Goal: Transaction & Acquisition: Purchase product/service

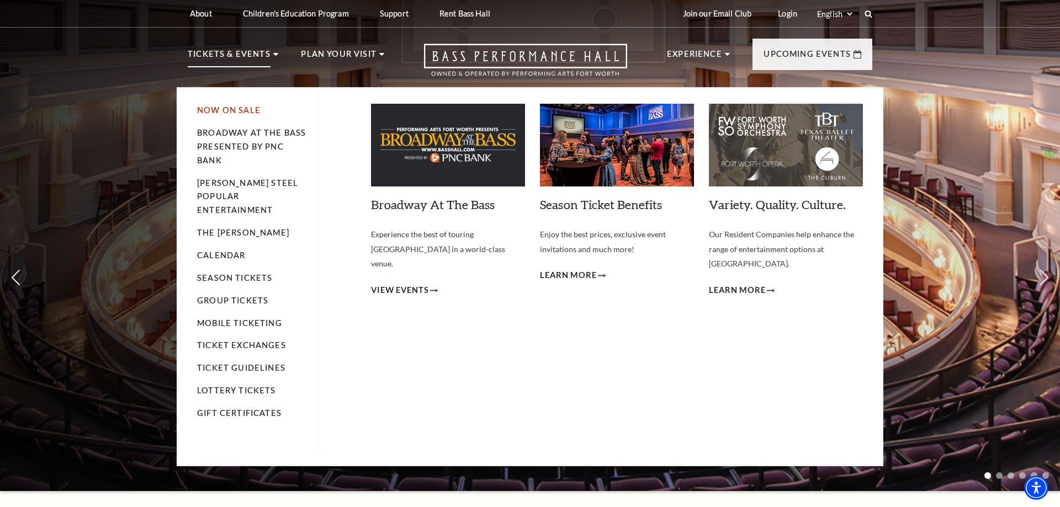
click at [218, 110] on link "Now On Sale" at bounding box center [228, 109] width 63 height 9
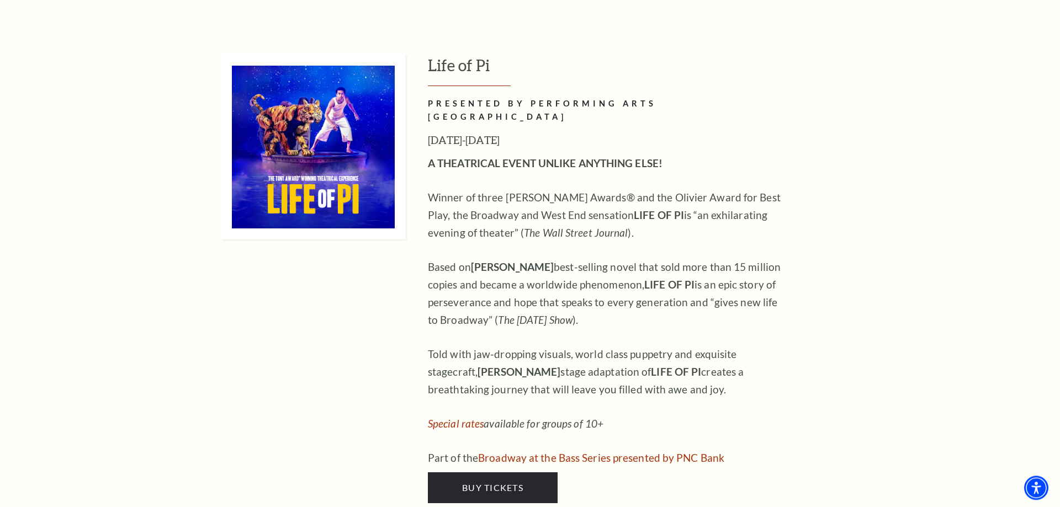
scroll to position [1351, 0]
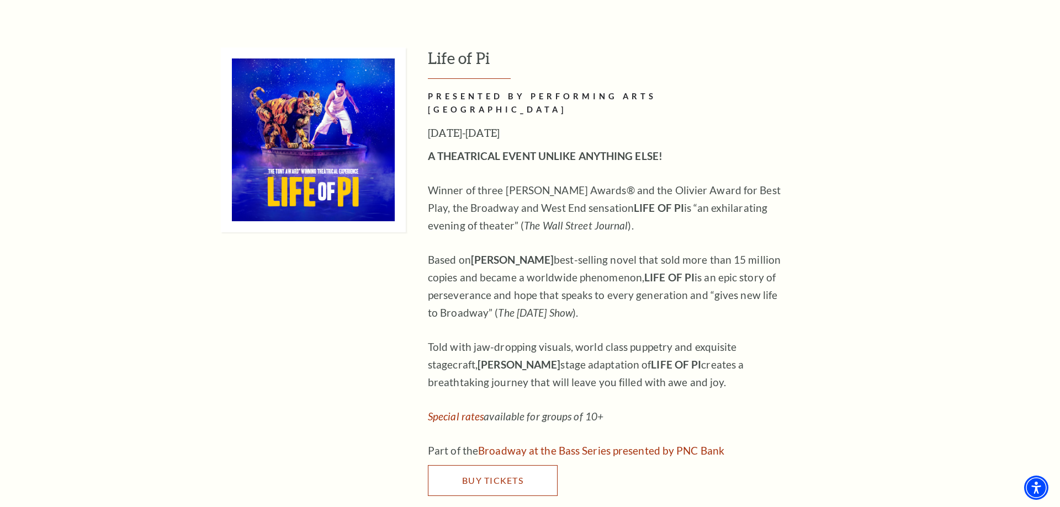
click at [466, 475] on span "Buy Tickets" at bounding box center [492, 480] width 61 height 10
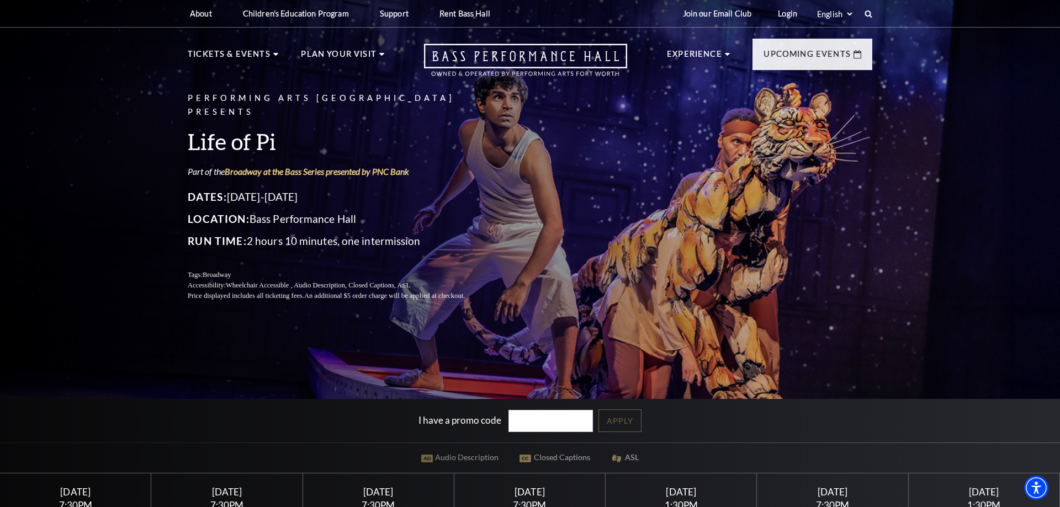
scroll to position [282, 0]
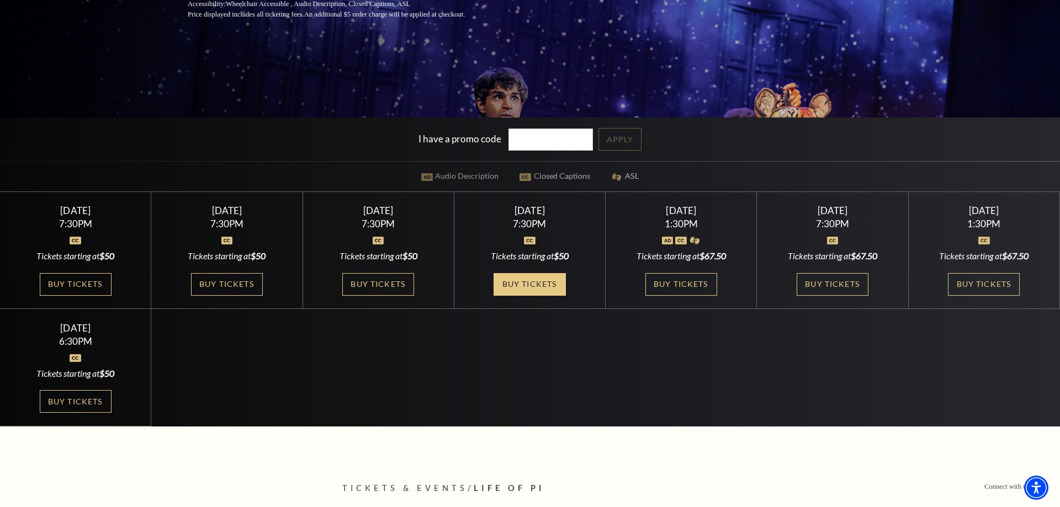
click at [529, 288] on link "Buy Tickets" at bounding box center [529, 284] width 72 height 23
click at [712, 287] on link "Buy Tickets" at bounding box center [681, 284] width 72 height 23
click at [845, 284] on link "Buy Tickets" at bounding box center [833, 284] width 72 height 23
click at [985, 283] on link "Buy Tickets" at bounding box center [984, 284] width 72 height 23
click at [77, 402] on link "Buy Tickets" at bounding box center [76, 401] width 72 height 23
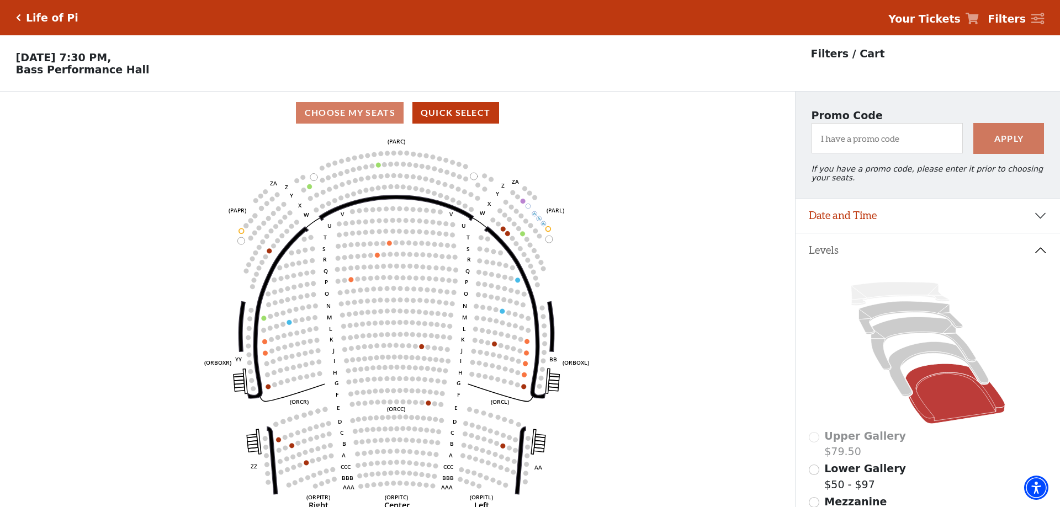
scroll to position [51, 0]
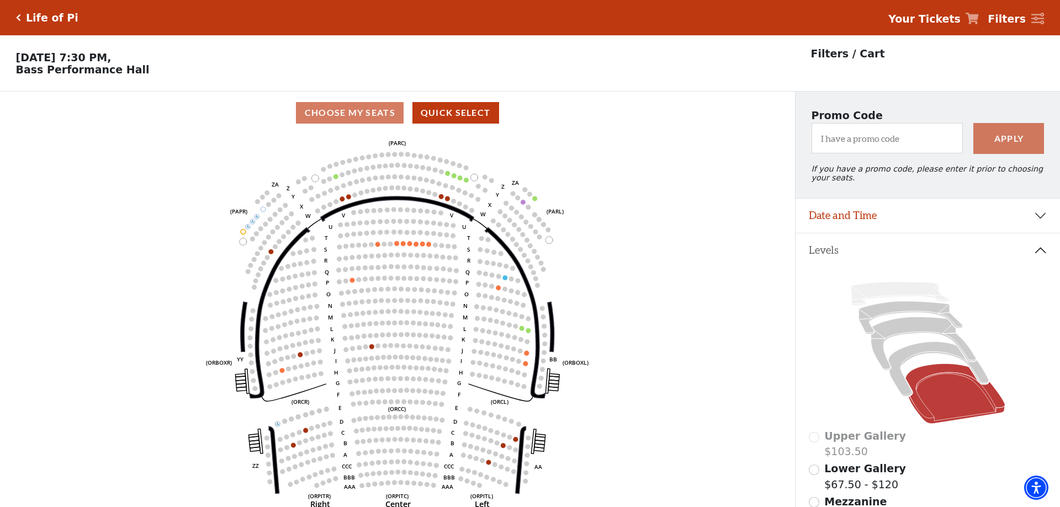
scroll to position [51, 0]
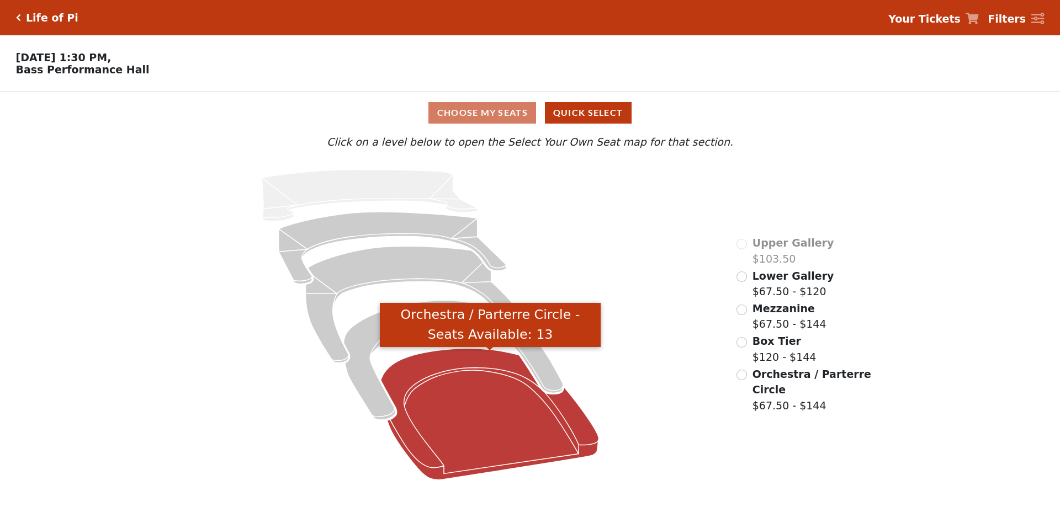
click at [495, 387] on icon "Orchestra / Parterre Circle - Seats Available: 13" at bounding box center [490, 414] width 218 height 131
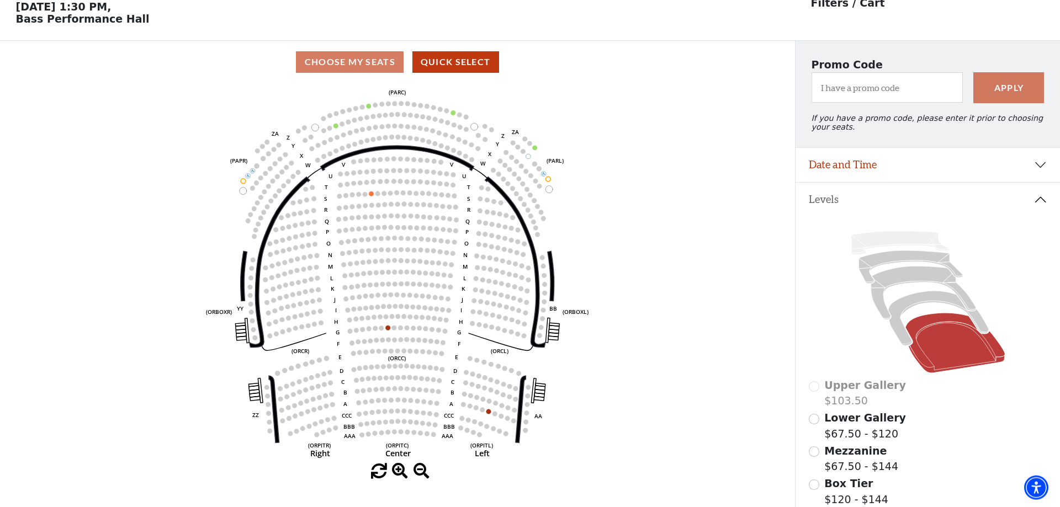
scroll to position [51, 0]
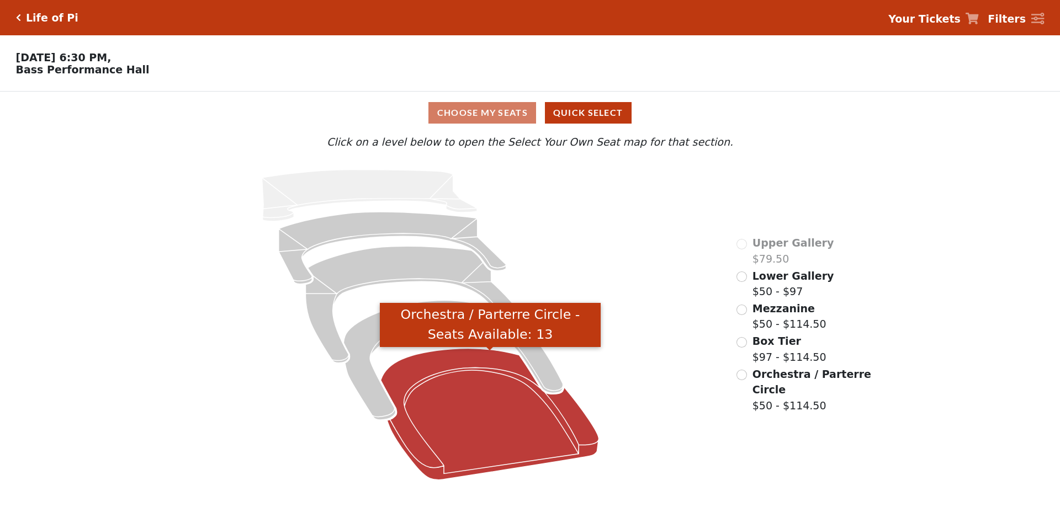
click at [468, 428] on icon "Orchestra / Parterre Circle - Seats Available: 13" at bounding box center [490, 414] width 218 height 131
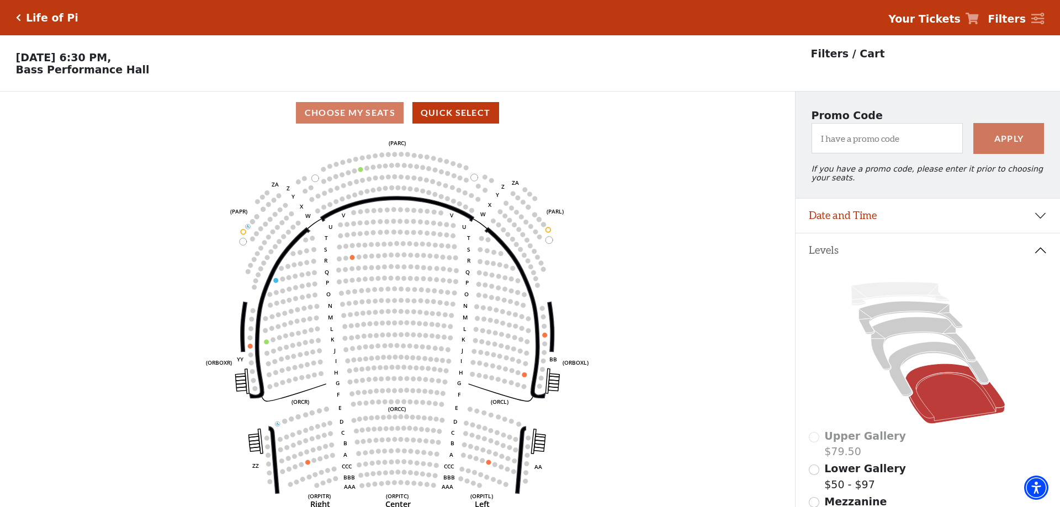
click at [20, 18] on icon "Click here to go back to filters" at bounding box center [18, 18] width 5 height 8
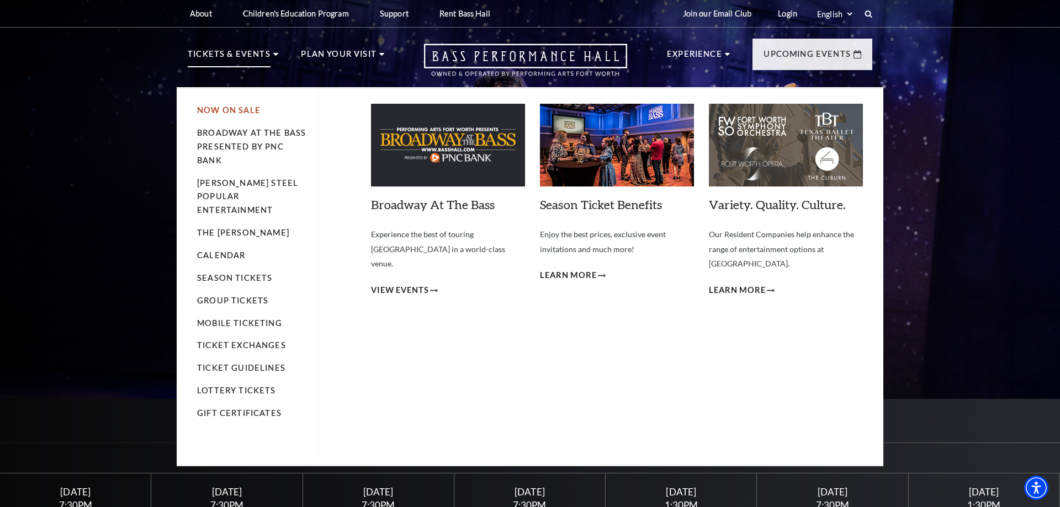
click at [236, 110] on link "Now On Sale" at bounding box center [228, 109] width 63 height 9
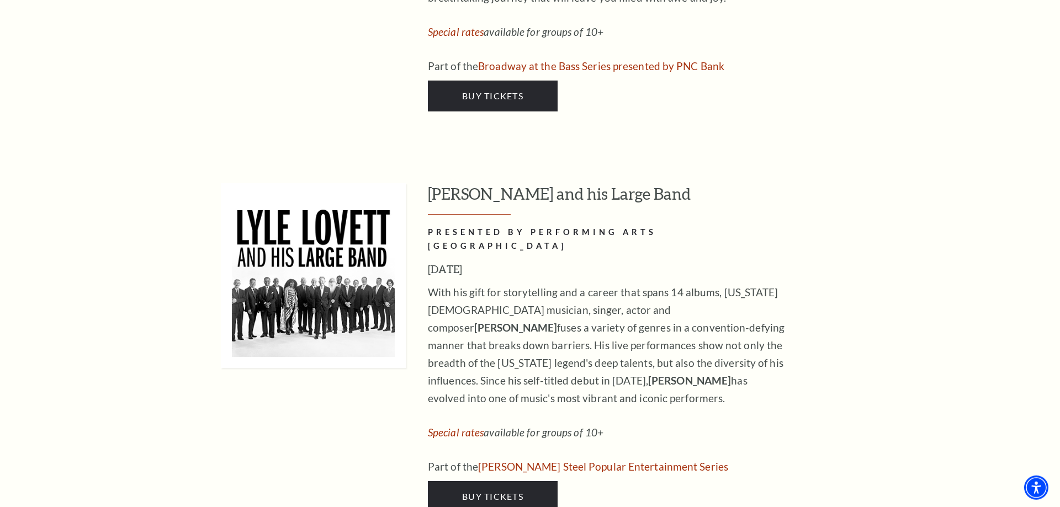
scroll to position [1802, 0]
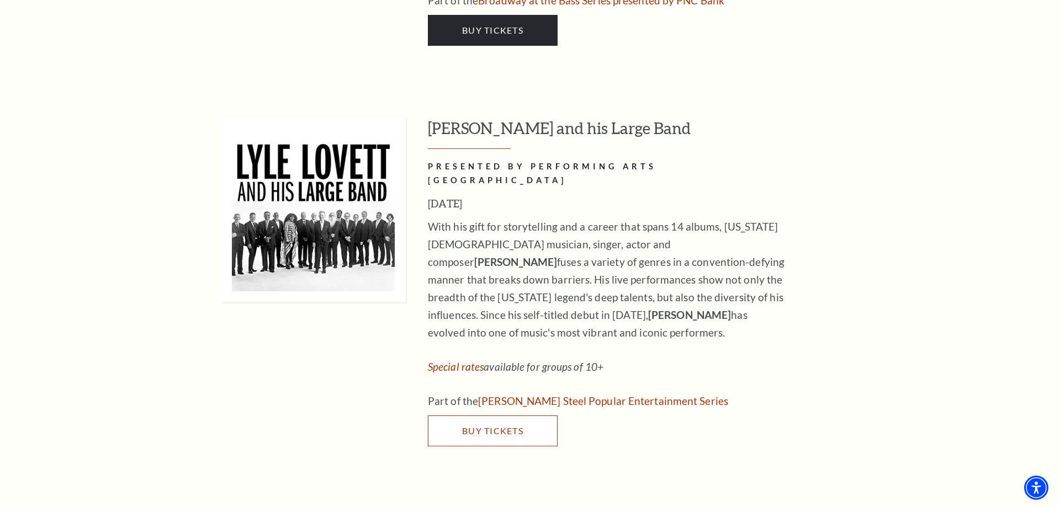
click at [486, 426] on span "Buy Tickets" at bounding box center [492, 431] width 61 height 10
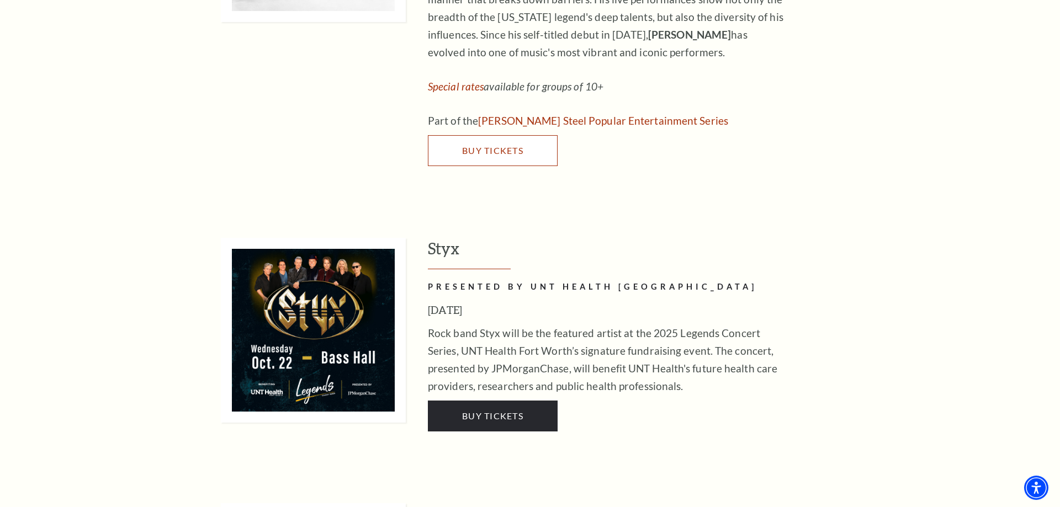
scroll to position [2083, 0]
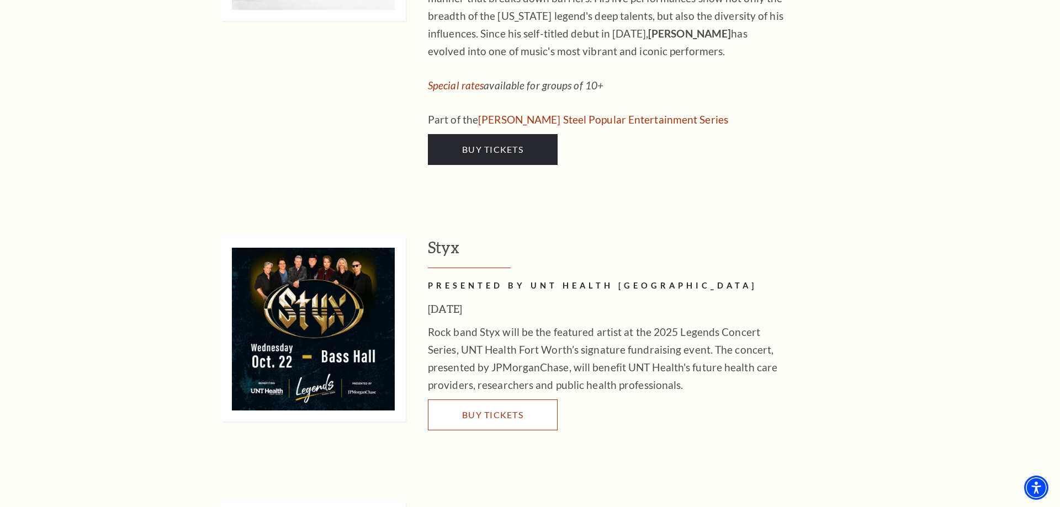
click at [470, 410] on span "Buy Tickets" at bounding box center [492, 415] width 61 height 10
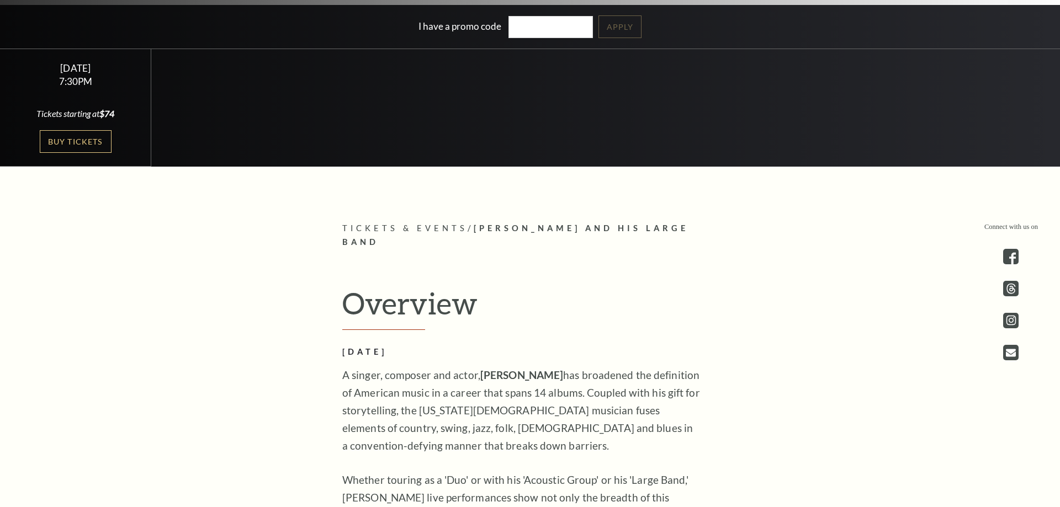
scroll to position [394, 0]
click at [57, 139] on link "Buy Tickets" at bounding box center [76, 141] width 72 height 23
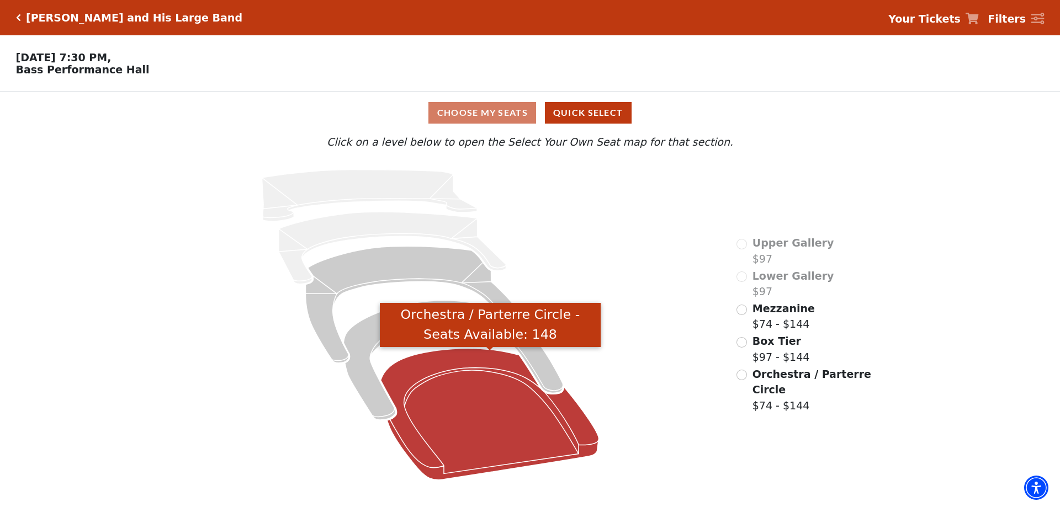
click at [470, 417] on icon "Orchestra / Parterre Circle - Seats Available: 148" at bounding box center [490, 414] width 218 height 131
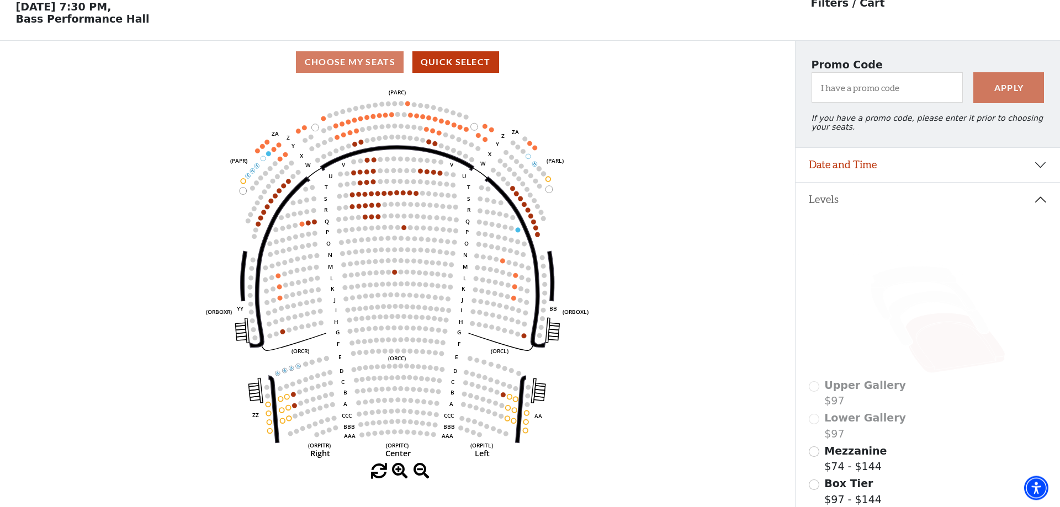
scroll to position [51, 0]
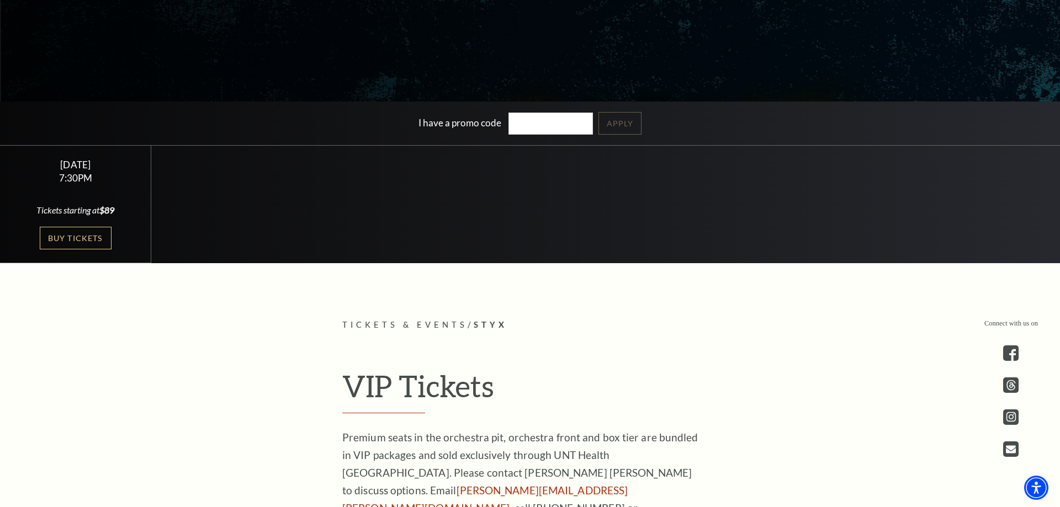
scroll to position [338, 0]
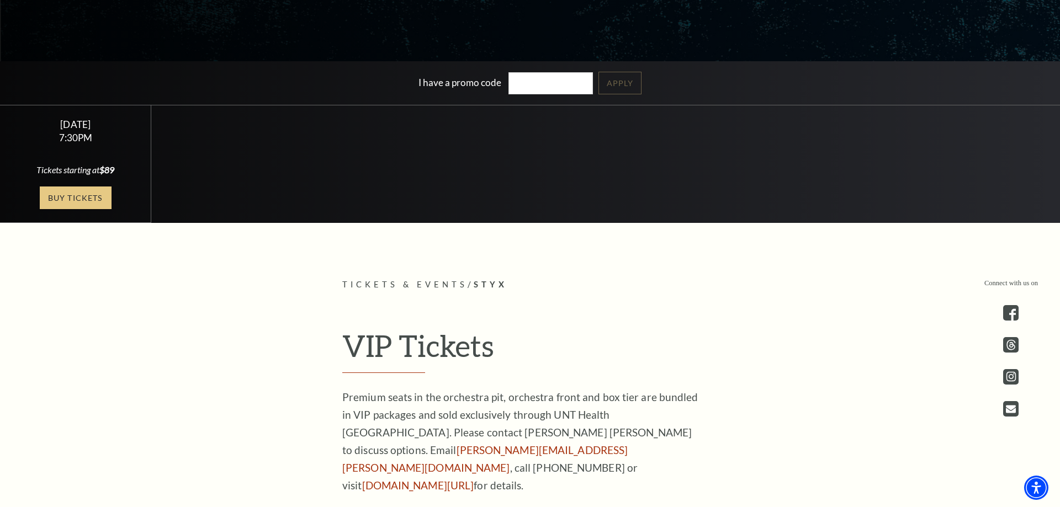
click at [85, 201] on link "Buy Tickets" at bounding box center [76, 198] width 72 height 23
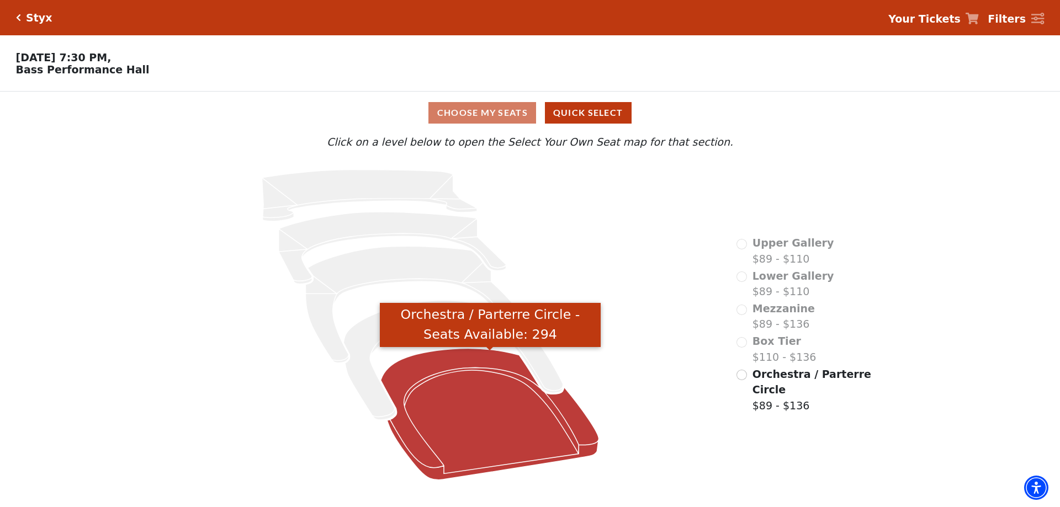
click at [484, 454] on icon "Orchestra / Parterre Circle - Seats Available: 294" at bounding box center [490, 414] width 218 height 131
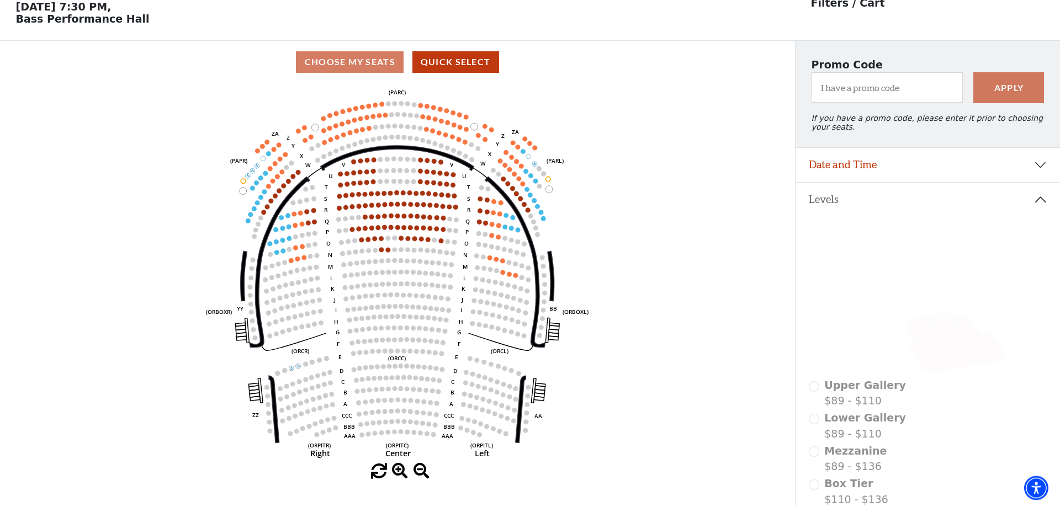
scroll to position [51, 0]
